Goal: Task Accomplishment & Management: Manage account settings

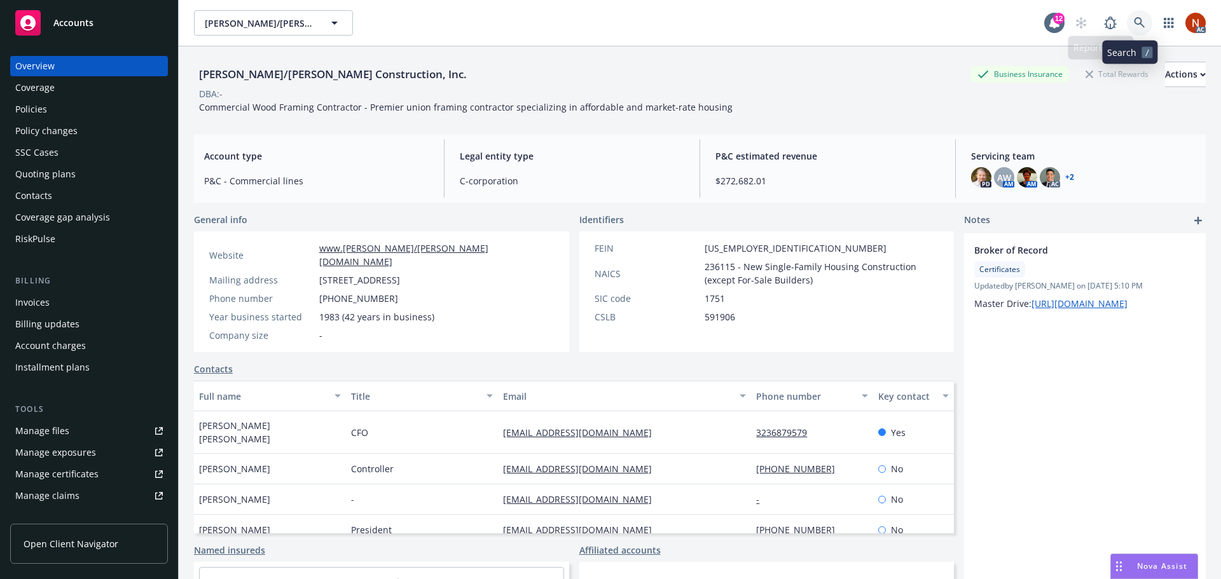
click at [1127, 25] on link at bounding box center [1139, 22] width 25 height 25
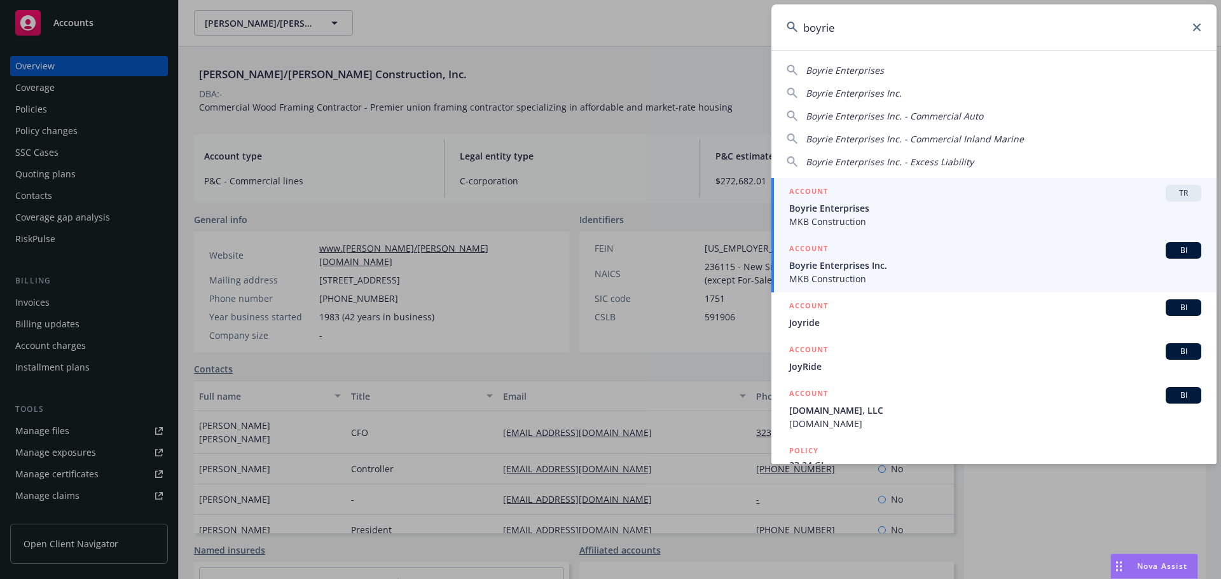
type input "boyrie"
click at [923, 264] on span "Boyrie Enterprises Inc." at bounding box center [995, 265] width 412 height 13
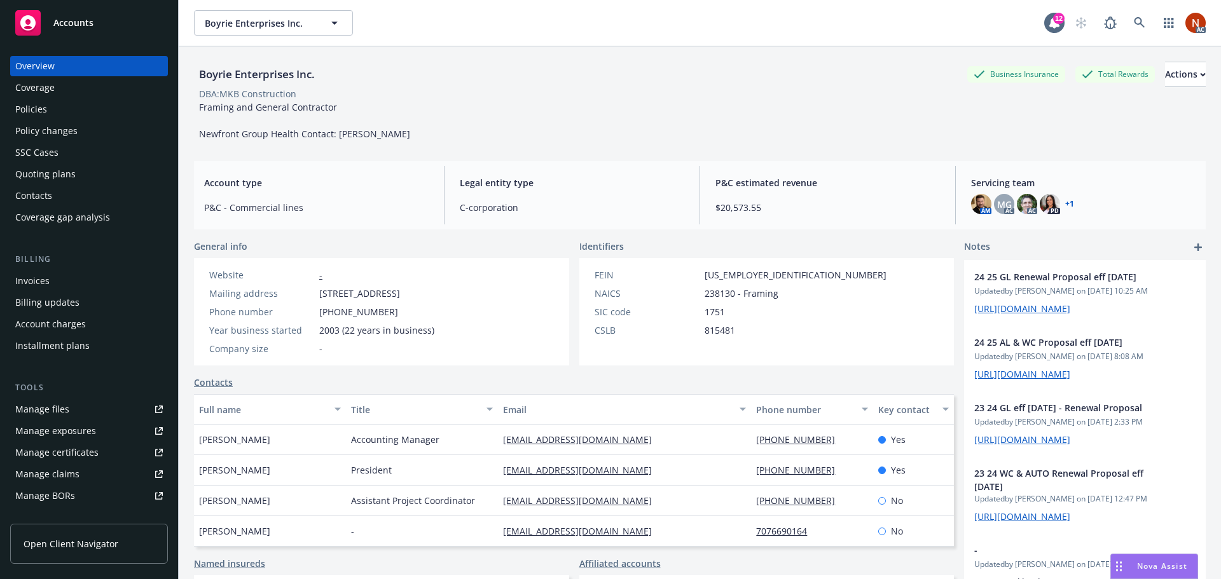
click at [62, 115] on div "Policies" at bounding box center [89, 109] width 148 height 20
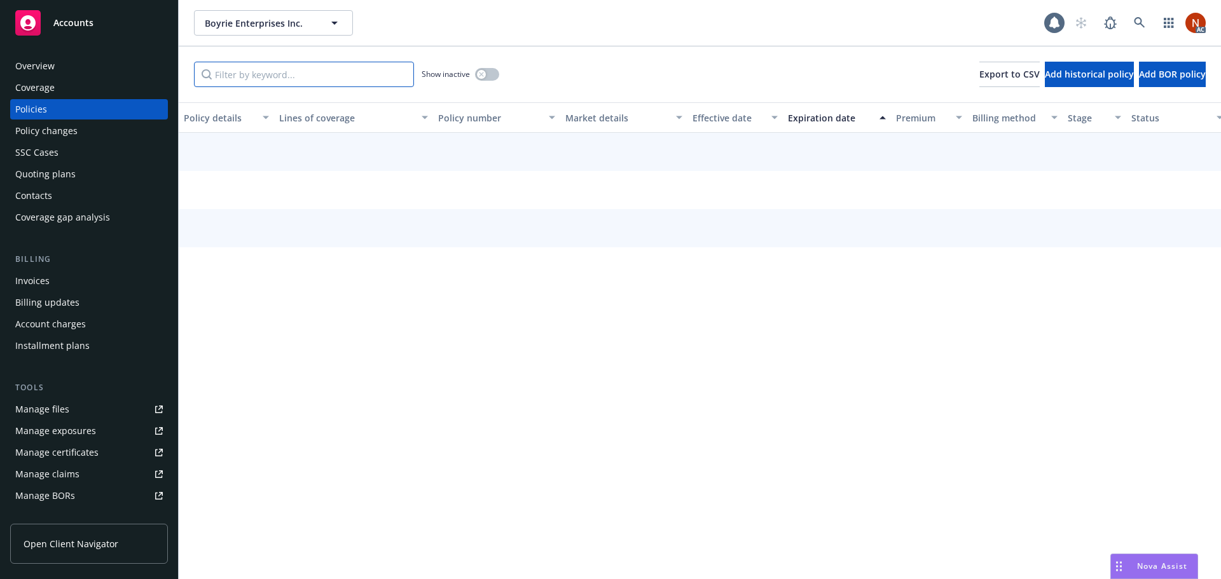
click at [278, 68] on input "Filter by keyword..." at bounding box center [304, 74] width 220 height 25
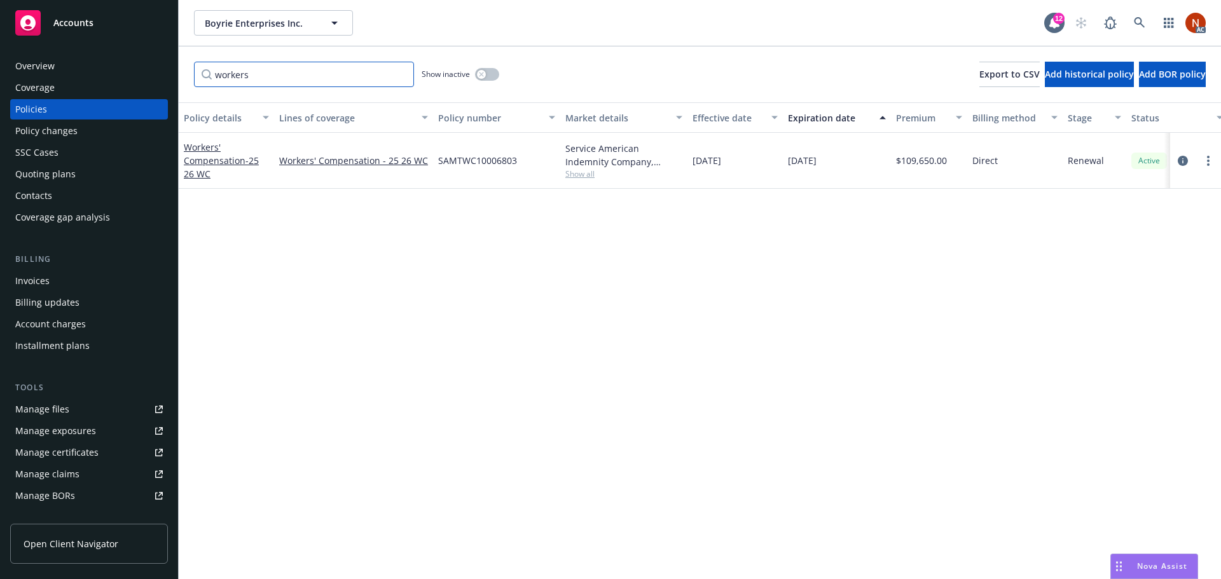
type input "workers"
click at [485, 78] on button "button" at bounding box center [487, 74] width 24 height 13
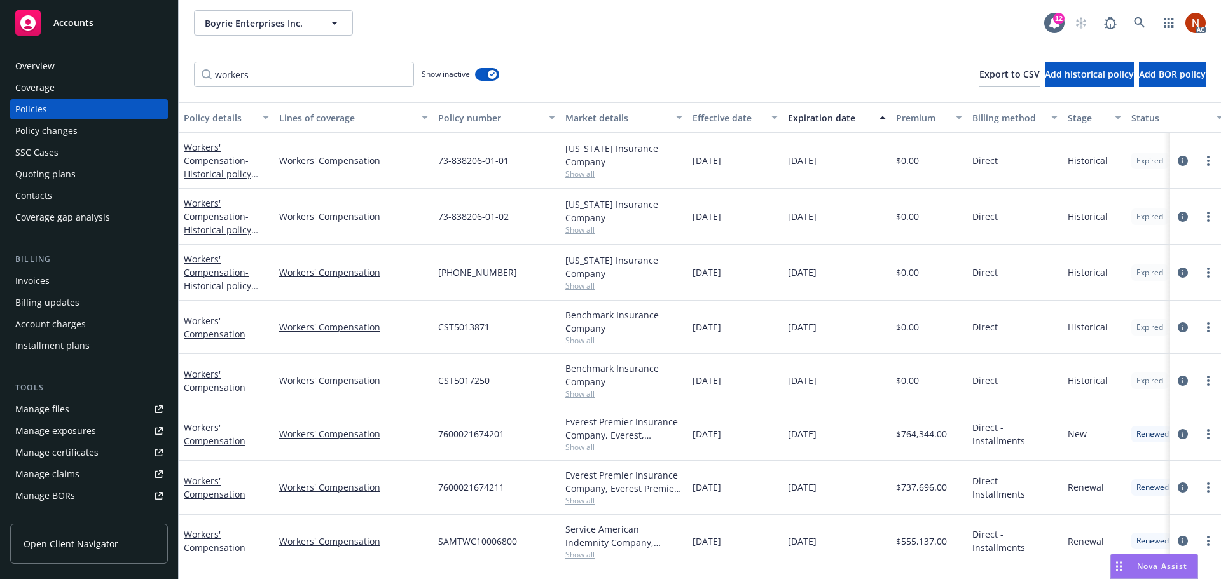
click at [719, 123] on div "Effective date" at bounding box center [727, 117] width 71 height 13
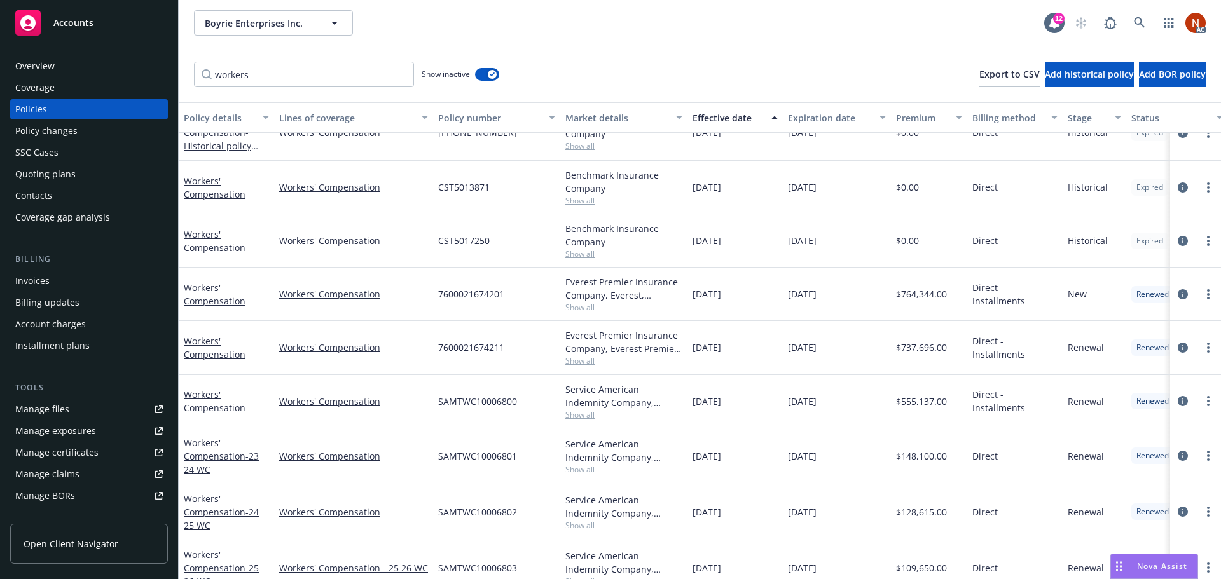
scroll to position [156, 0]
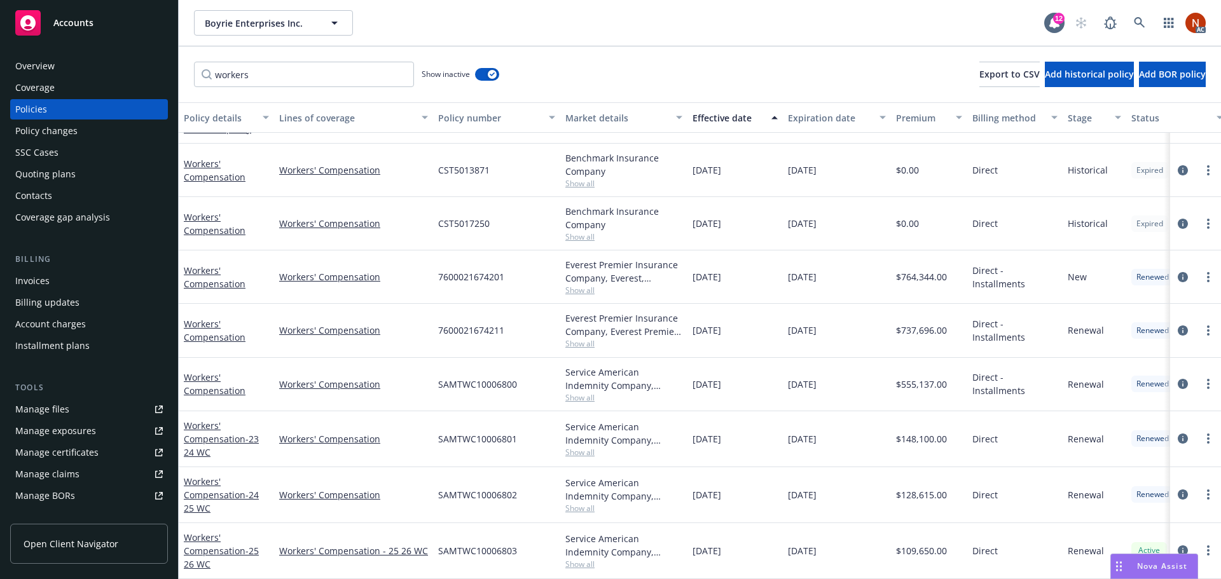
drag, startPoint x: 767, startPoint y: 431, endPoint x: 571, endPoint y: 371, distance: 204.6
click at [571, 371] on div "Workers' Compensation - Historical policy created 2020-10-23 08:02:42 Workers' …" at bounding box center [792, 317] width 1227 height 458
click at [577, 338] on span "Show all" at bounding box center [623, 343] width 117 height 11
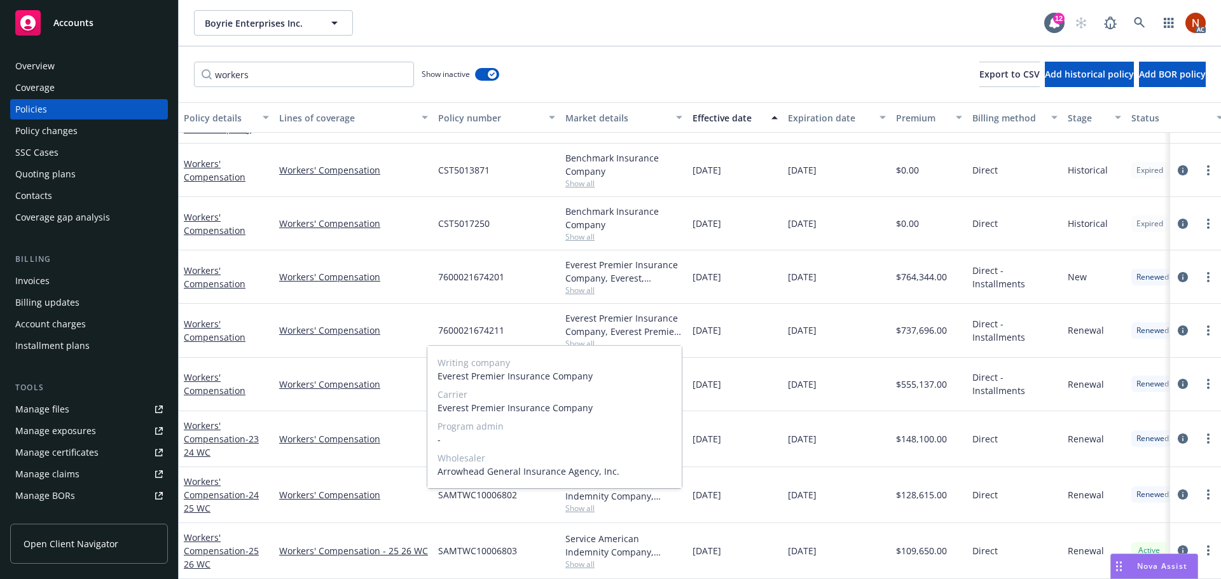
click at [654, 338] on span "Show all" at bounding box center [623, 343] width 117 height 11
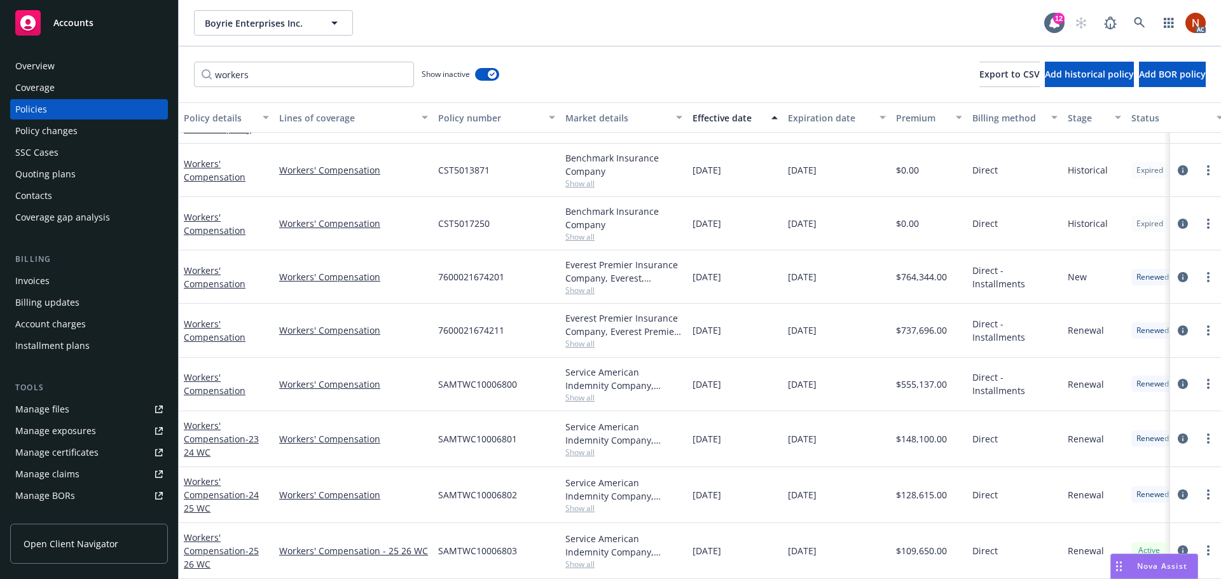
click at [582, 392] on span "Show all" at bounding box center [623, 397] width 117 height 11
click at [1108, 18] on icon at bounding box center [1110, 22] width 15 height 15
click at [1138, 25] on icon at bounding box center [1139, 22] width 11 height 11
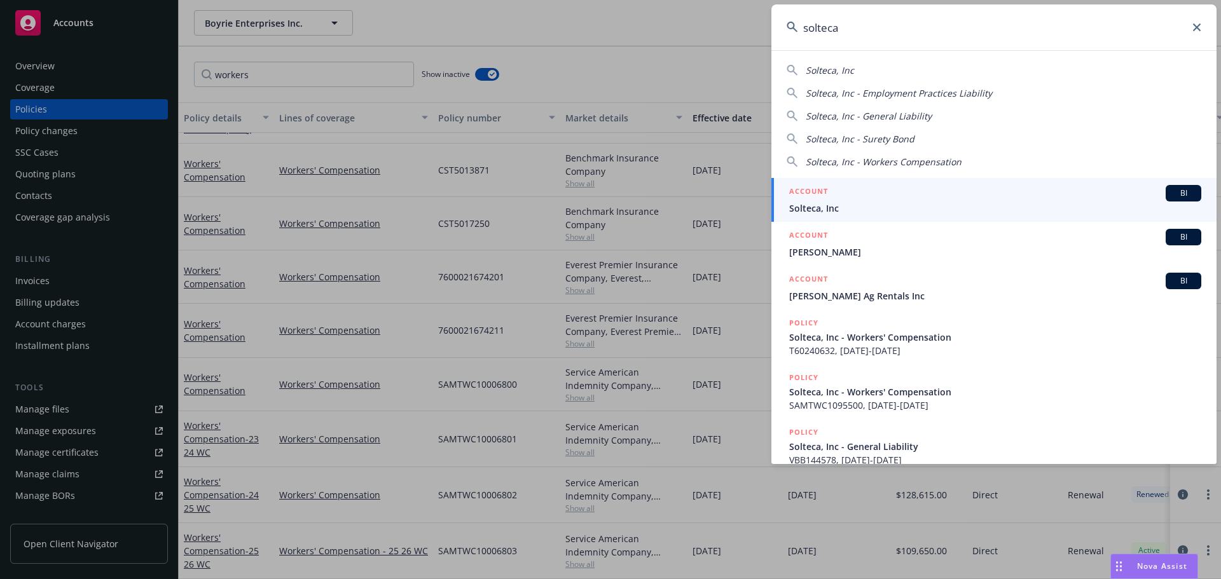
type input "solteca"
click at [985, 200] on div "ACCOUNT BI" at bounding box center [995, 193] width 412 height 17
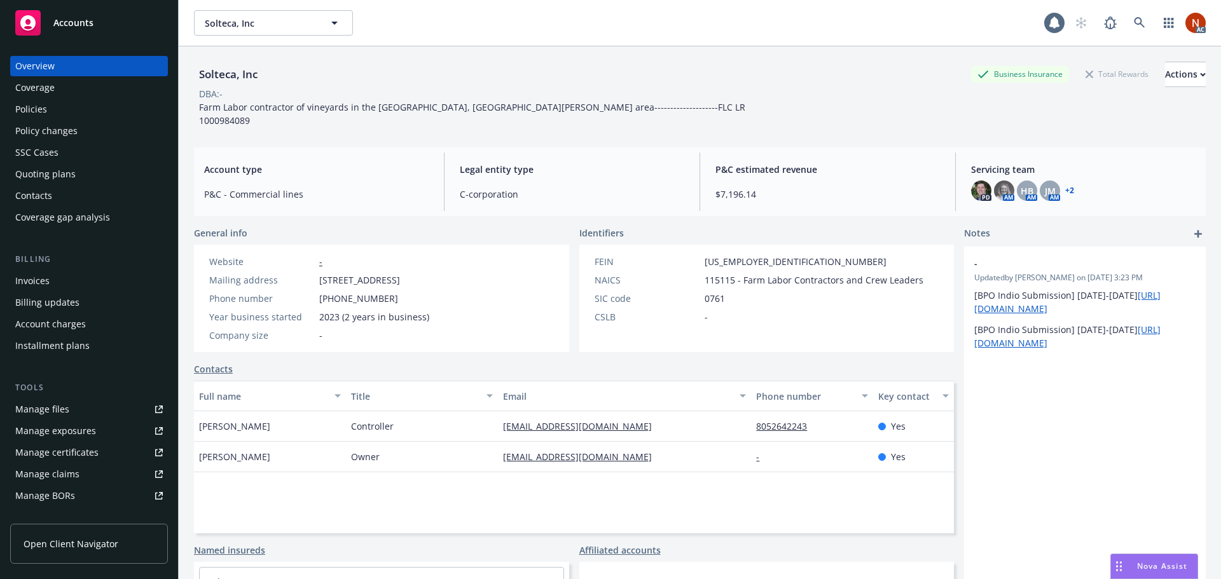
click at [61, 106] on div "Policies" at bounding box center [89, 109] width 148 height 20
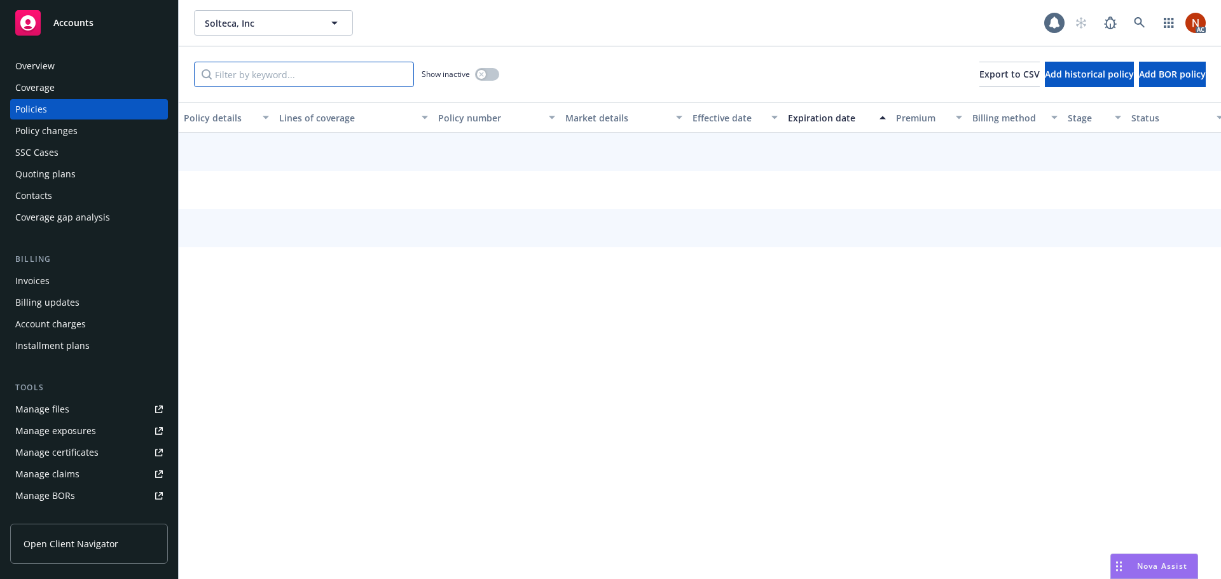
click at [248, 71] on input "Filter by keyword..." at bounding box center [304, 74] width 220 height 25
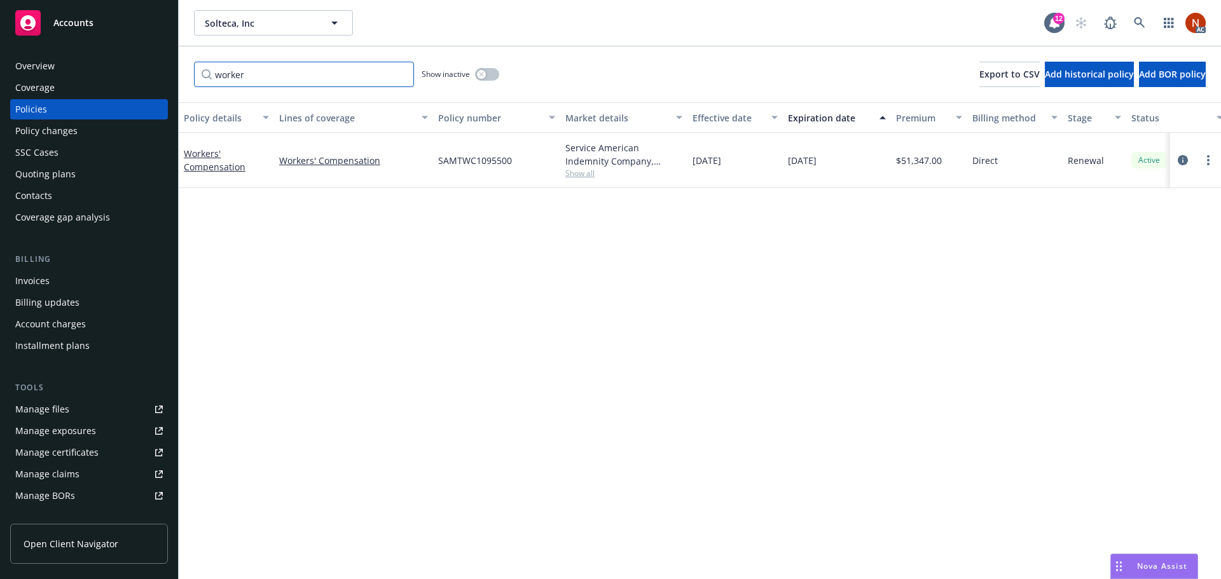
type input "worker"
click at [491, 75] on button "button" at bounding box center [487, 74] width 24 height 13
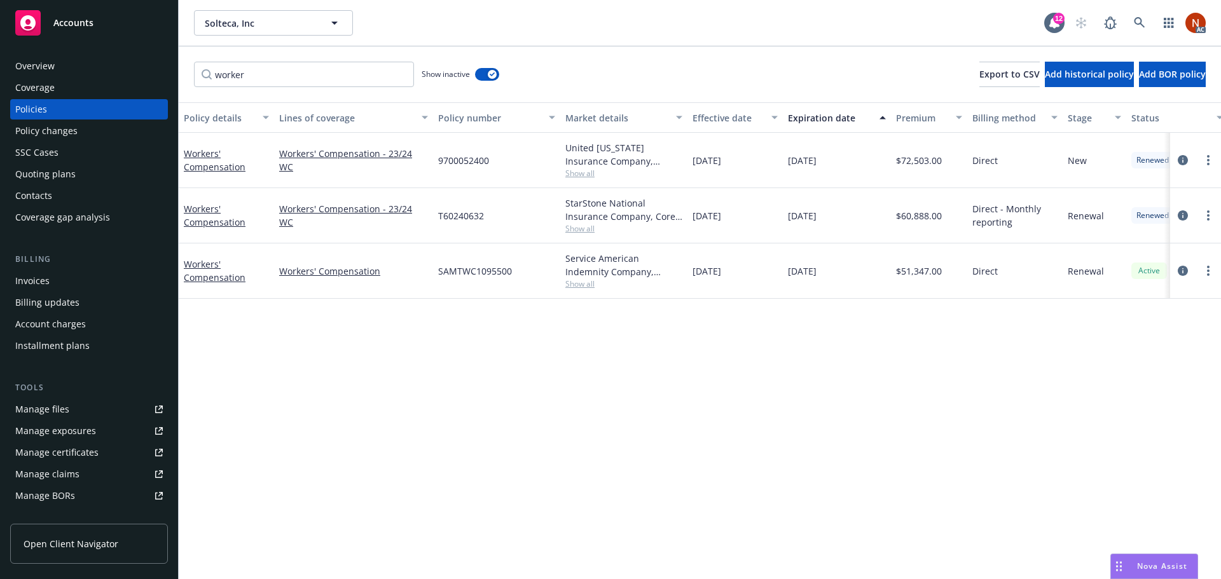
click at [724, 120] on div "Effective date" at bounding box center [727, 117] width 71 height 13
click at [593, 280] on span "Show all" at bounding box center [623, 284] width 117 height 11
click at [59, 64] on div "Overview" at bounding box center [89, 66] width 148 height 20
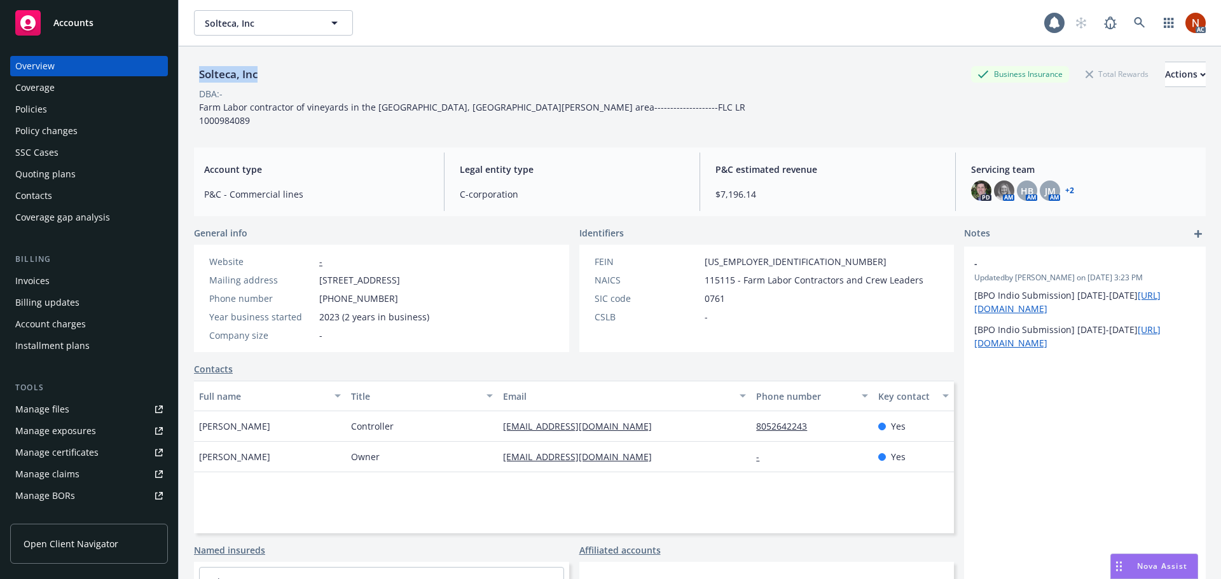
drag, startPoint x: 281, startPoint y: 73, endPoint x: 200, endPoint y: 76, distance: 81.4
click at [200, 76] on div "Solteca, Inc Business Insurance Total Rewards Actions" at bounding box center [700, 74] width 1012 height 25
copy div "Solteca, Inc"
click at [86, 117] on div "Policies" at bounding box center [89, 109] width 148 height 20
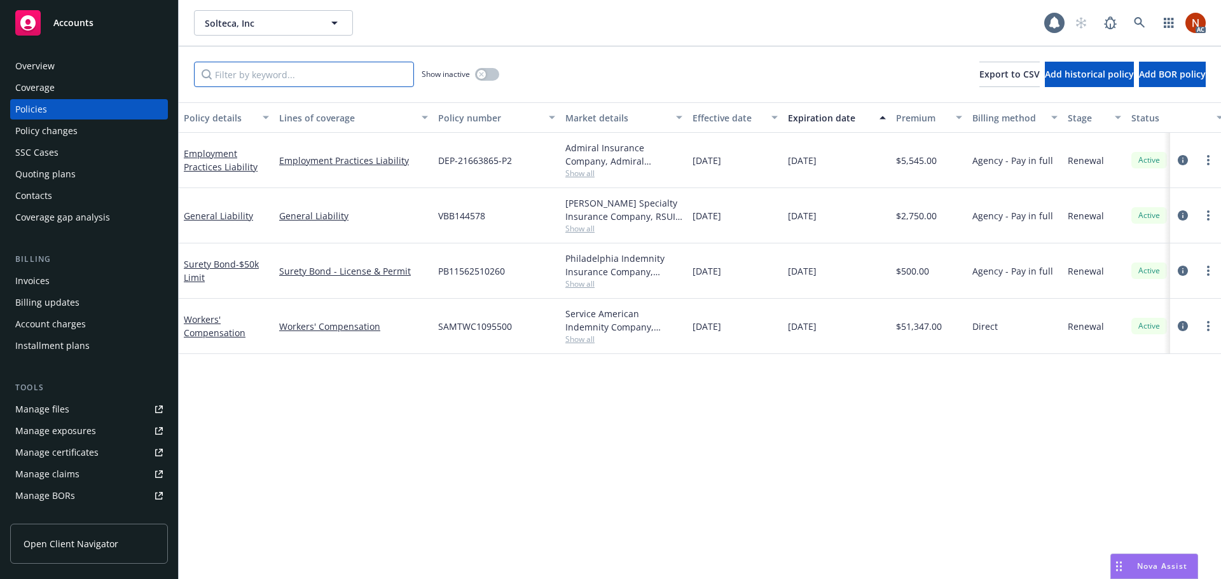
click at [231, 65] on input "Filter by keyword..." at bounding box center [304, 74] width 220 height 25
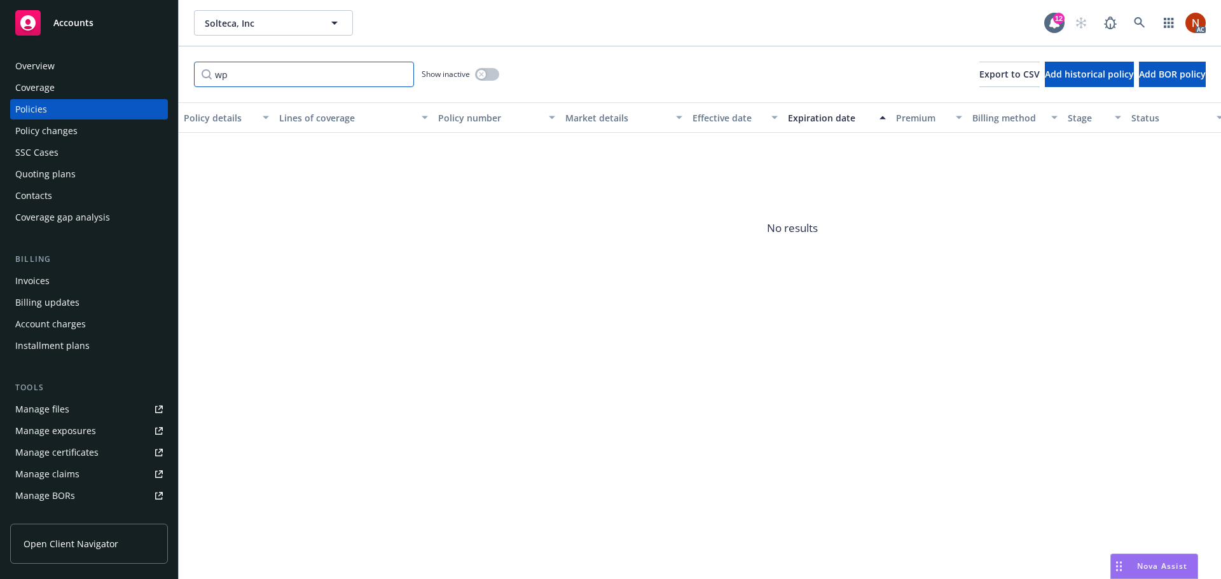
type input "w"
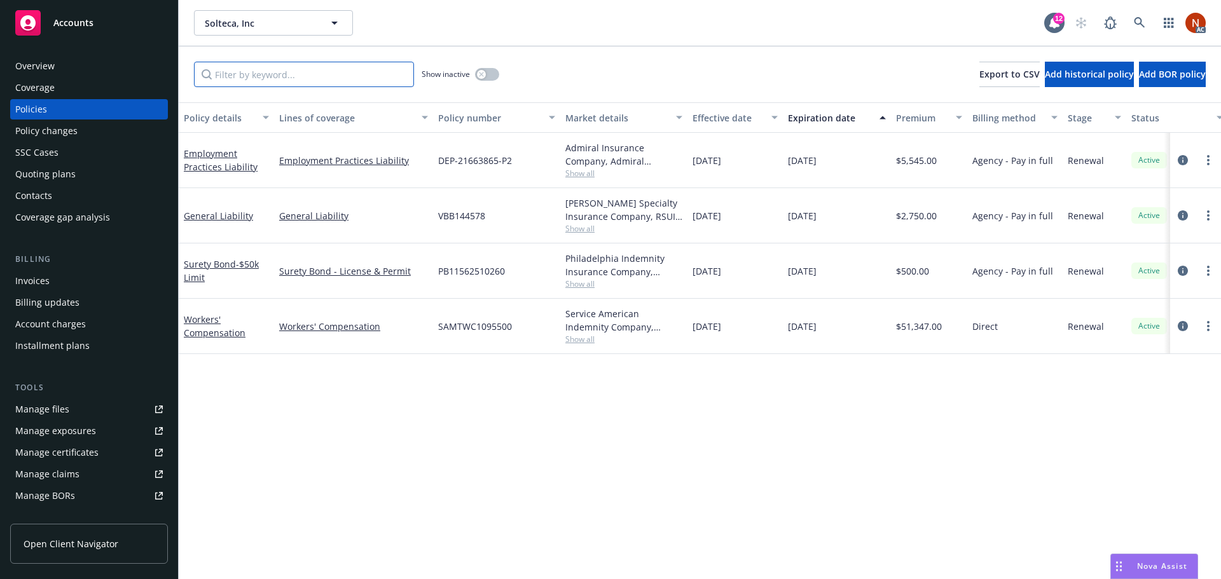
type input "o"
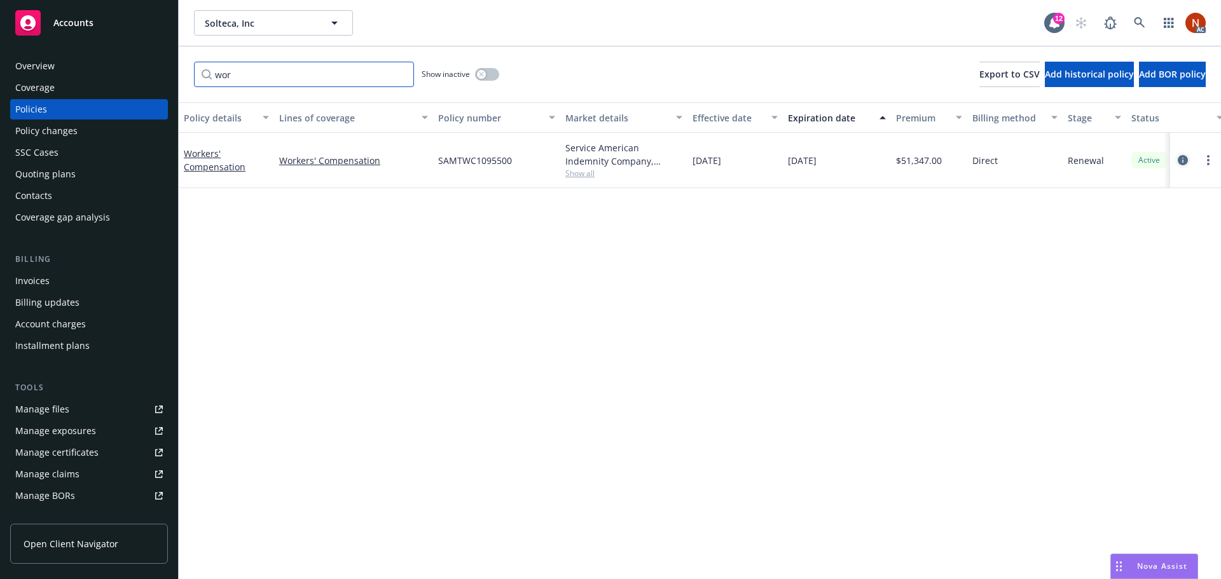
type input "wor"
click at [1183, 156] on icon "circleInformation" at bounding box center [1183, 160] width 10 height 10
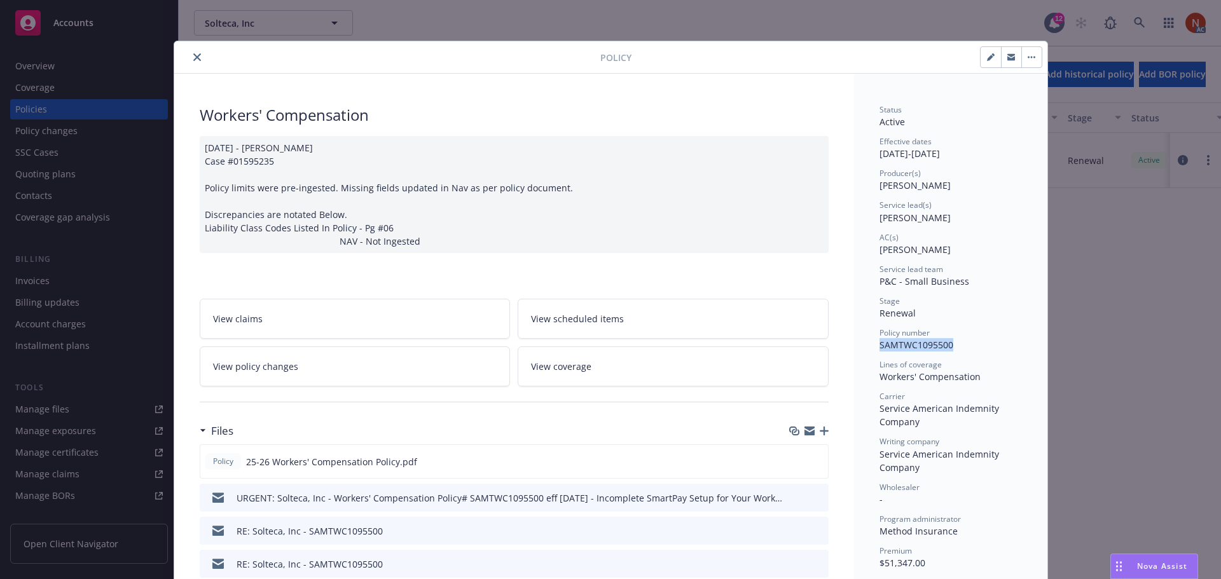
drag, startPoint x: 947, startPoint y: 349, endPoint x: 871, endPoint y: 350, distance: 77.0
copy span "SAMTWC1095500"
click at [189, 57] on button "close" at bounding box center [196, 57] width 15 height 15
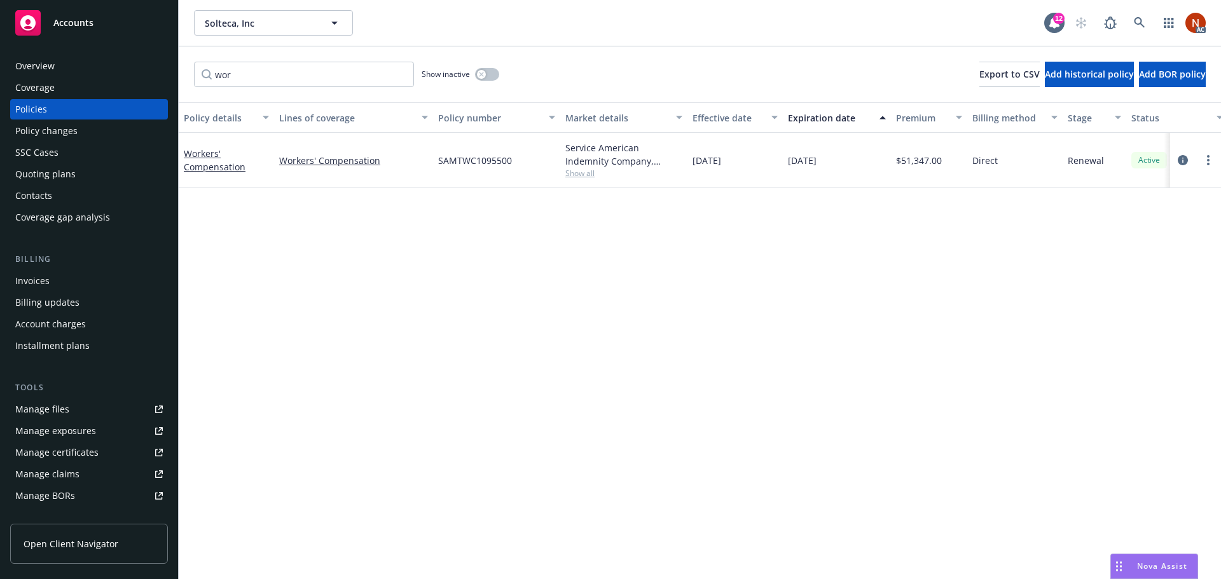
click at [575, 176] on span "Show all" at bounding box center [623, 173] width 117 height 11
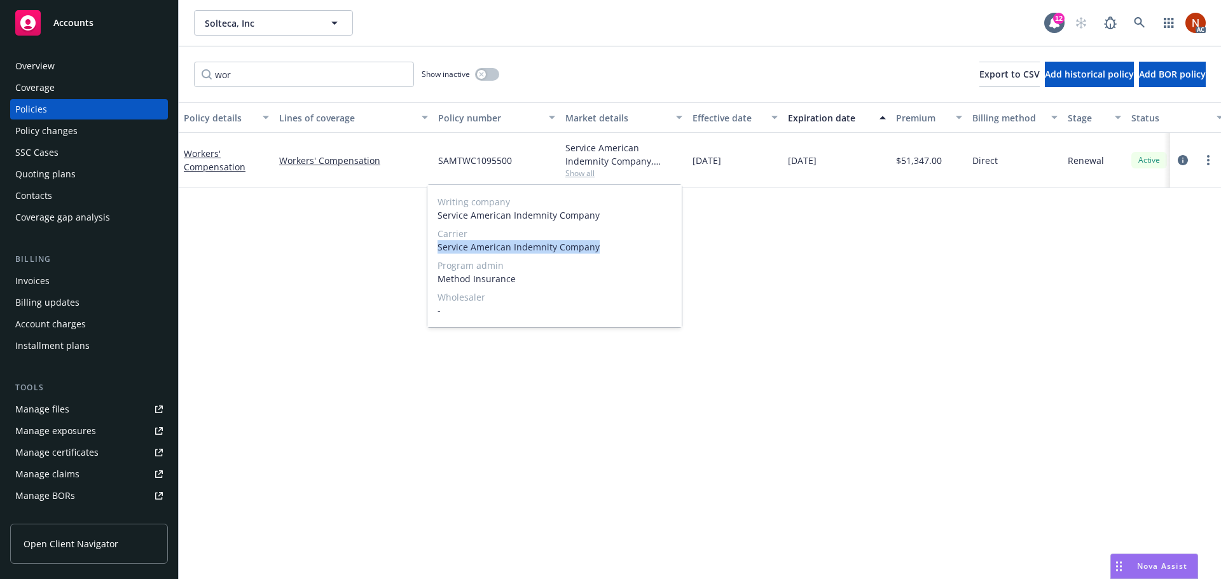
drag, startPoint x: 436, startPoint y: 248, endPoint x: 596, endPoint y: 252, distance: 159.7
click at [596, 252] on div "Writing company Service American Indemnity Company Carrier Service American Ind…" at bounding box center [554, 256] width 254 height 142
copy span "Service American Indemnity Company"
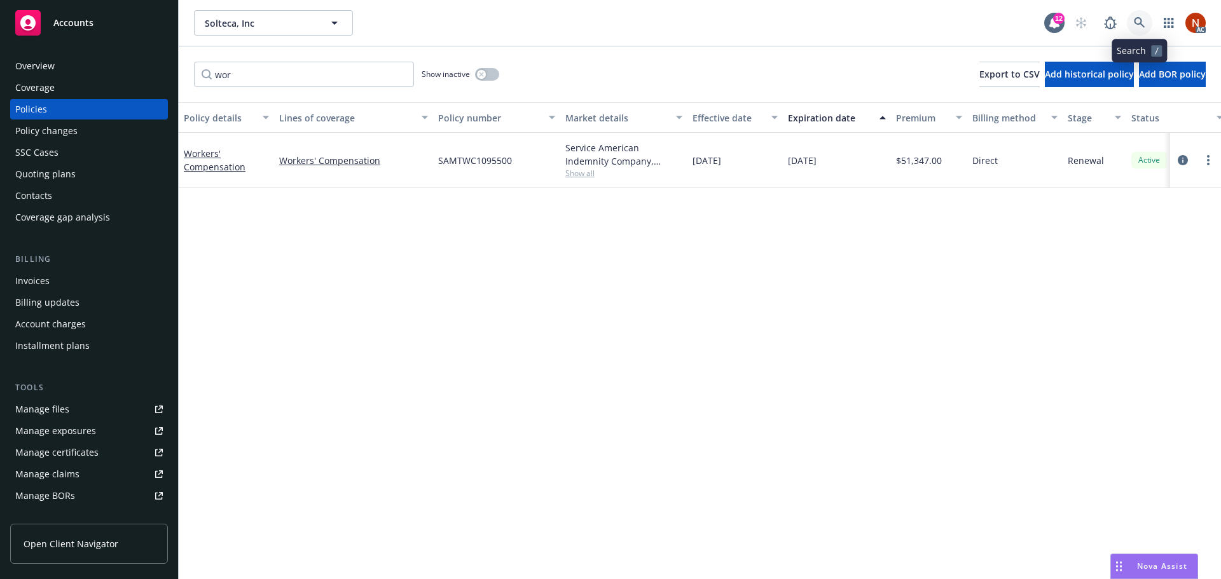
click at [1132, 25] on link at bounding box center [1139, 22] width 25 height 25
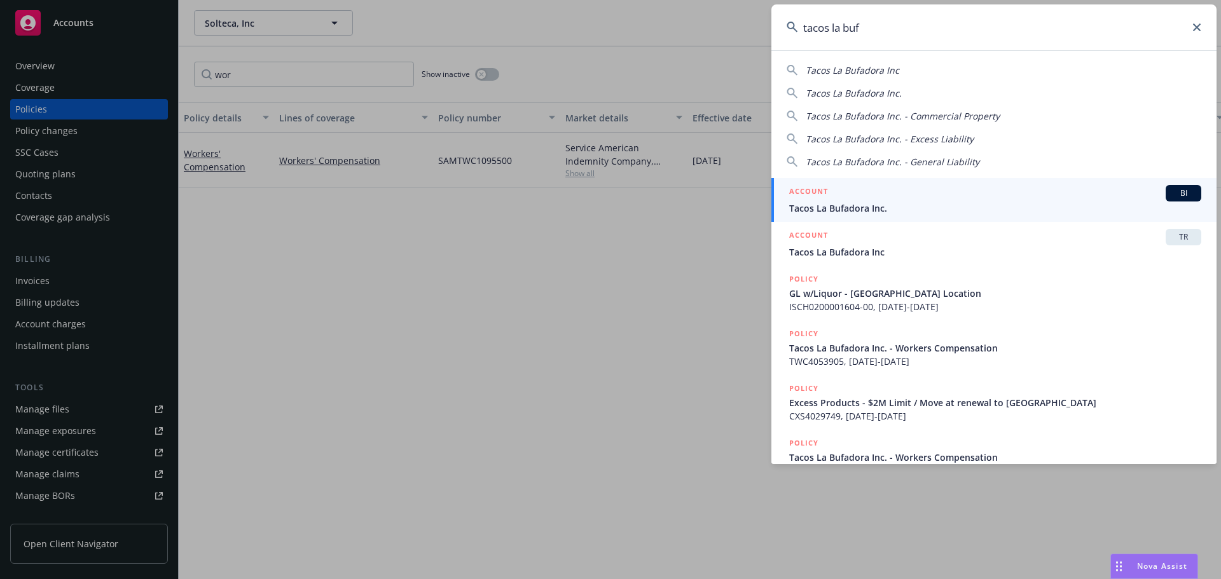
type input "tacos la buf"
click at [921, 186] on div "ACCOUNT BI" at bounding box center [995, 193] width 412 height 17
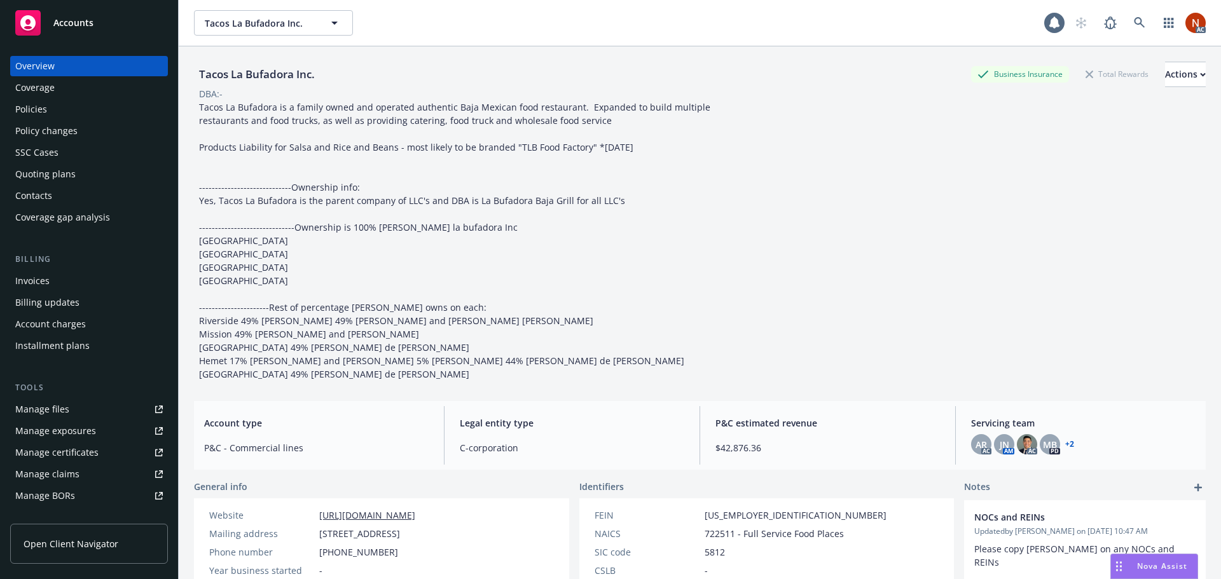
click at [38, 111] on div "Policies" at bounding box center [31, 109] width 32 height 20
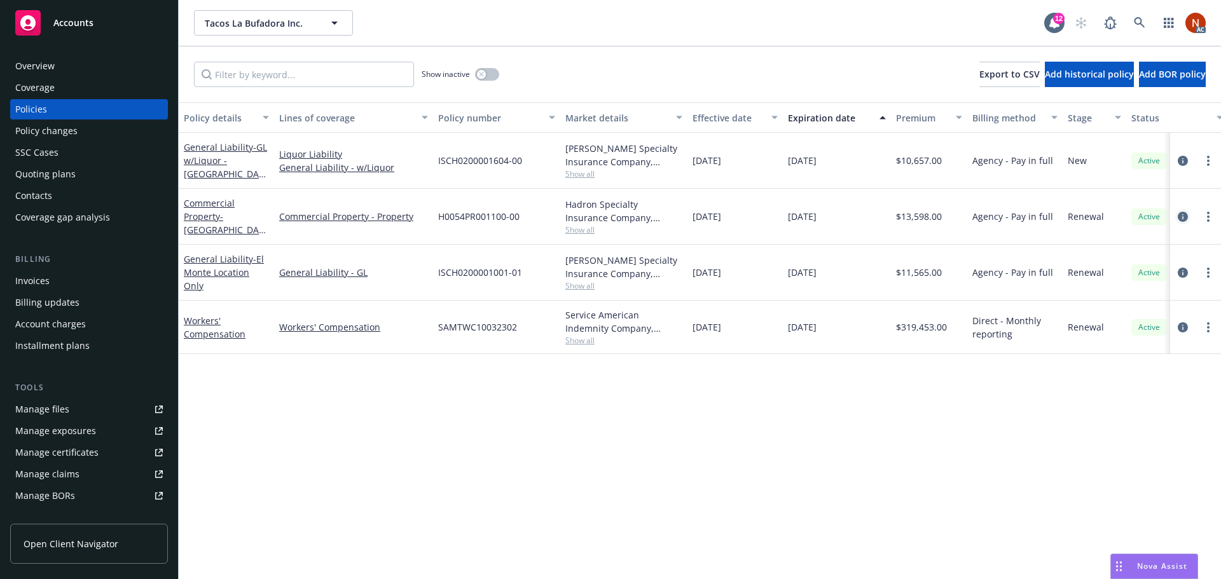
click at [1180, 218] on icon "circleInformation" at bounding box center [1183, 217] width 10 height 10
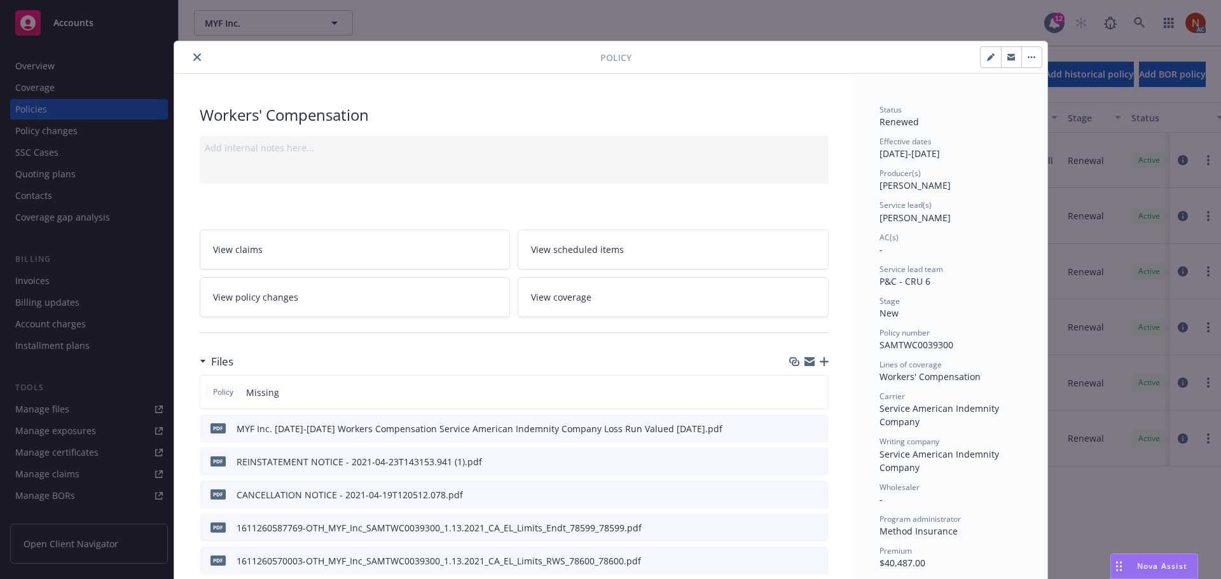
drag, startPoint x: 189, startPoint y: 55, endPoint x: 176, endPoint y: 180, distance: 125.4
click at [193, 55] on icon "close" at bounding box center [197, 57] width 8 height 8
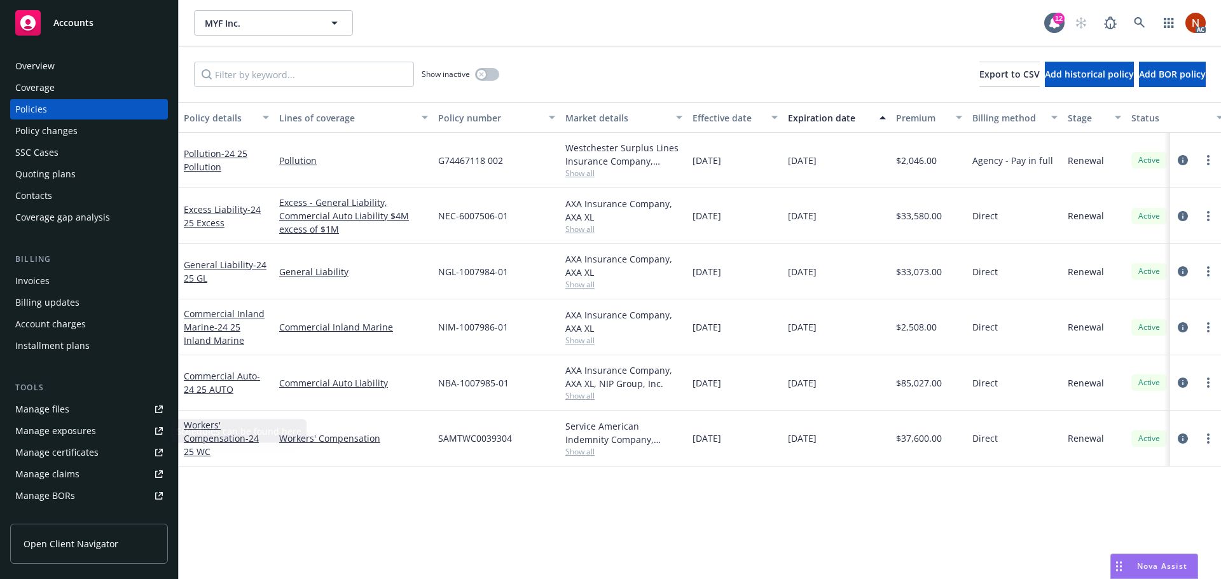
click at [83, 473] on link "Manage claims" at bounding box center [89, 474] width 158 height 20
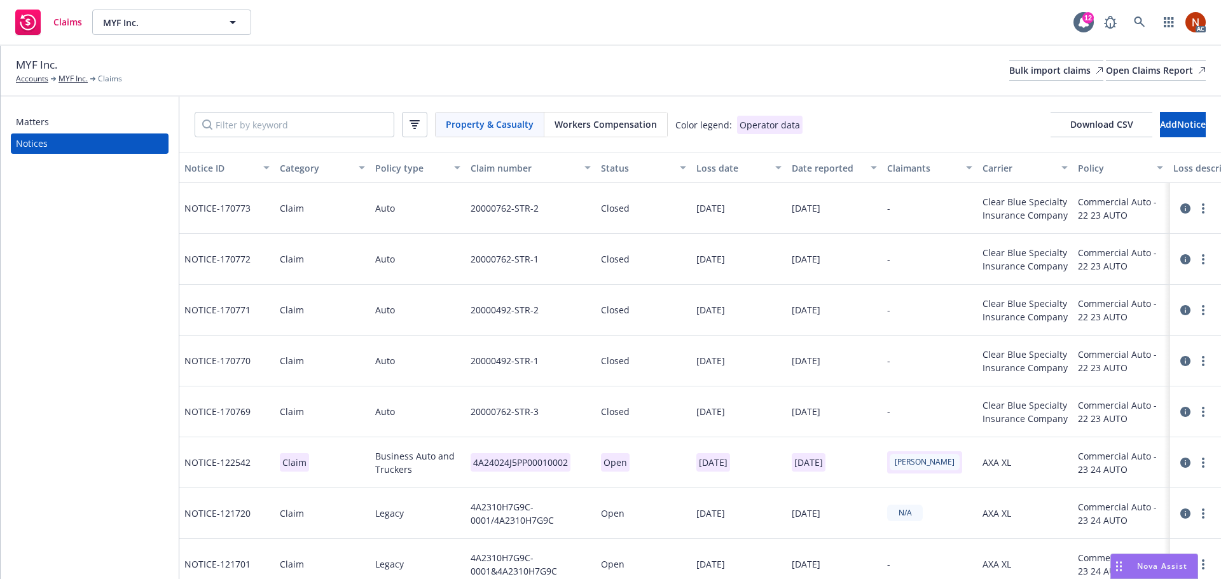
click at [583, 126] on span "Workers Compensation" at bounding box center [606, 124] width 102 height 13
